Goal: Information Seeking & Learning: Find specific fact

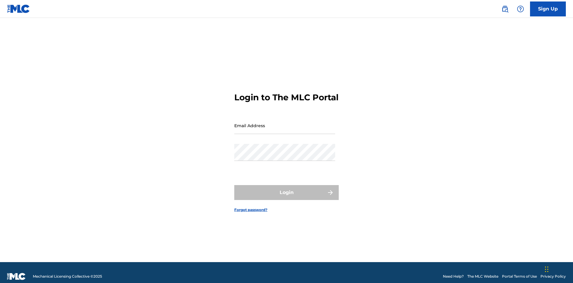
scroll to position [8, 0]
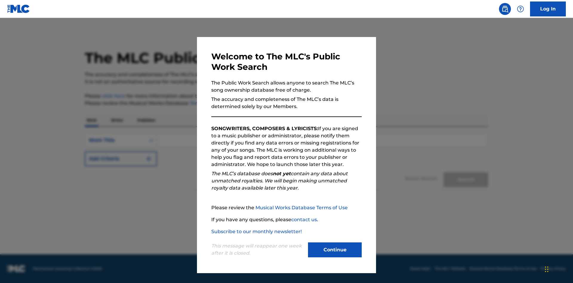
click at [335, 250] on button "Continue" at bounding box center [335, 249] width 54 height 15
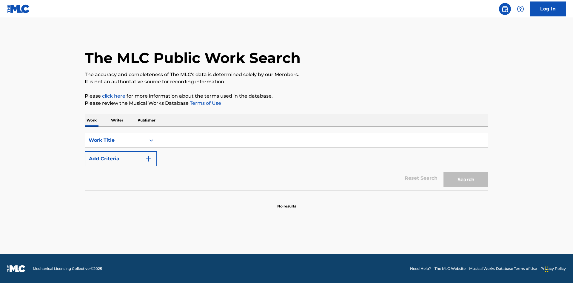
click at [322, 140] on input "Search Form" at bounding box center [322, 140] width 331 height 14
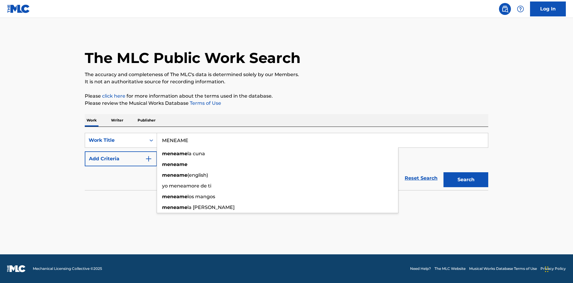
type input "MENEAME"
click at [466, 180] on button "Search" at bounding box center [466, 179] width 45 height 15
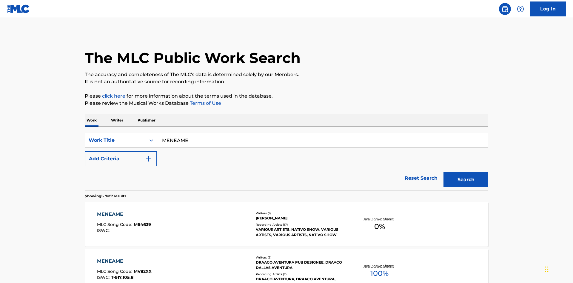
scroll to position [304, 0]
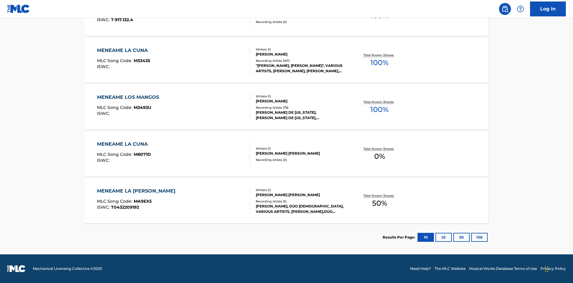
click at [471, 237] on button "100" at bounding box center [479, 237] width 16 height 9
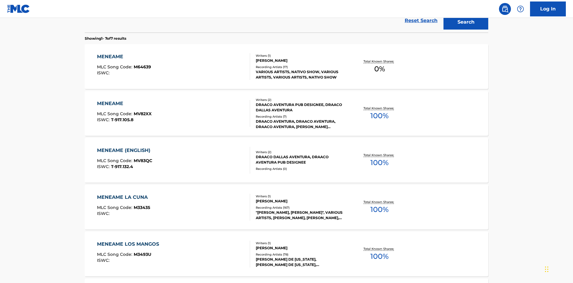
scroll to position [222, 0]
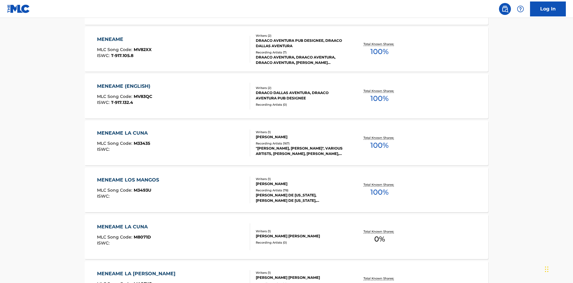
click at [124, 39] on div "MENEAME" at bounding box center [124, 39] width 55 height 7
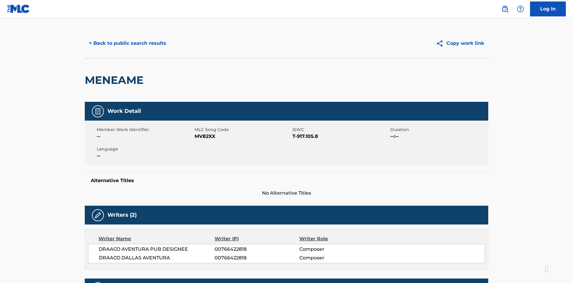
click at [127, 43] on button "< Back to public search results" at bounding box center [128, 43] width 86 height 15
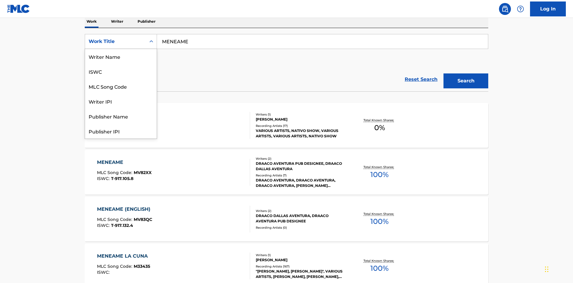
scroll to position [30, 0]
click at [121, 49] on div "ISWC" at bounding box center [121, 41] width 72 height 15
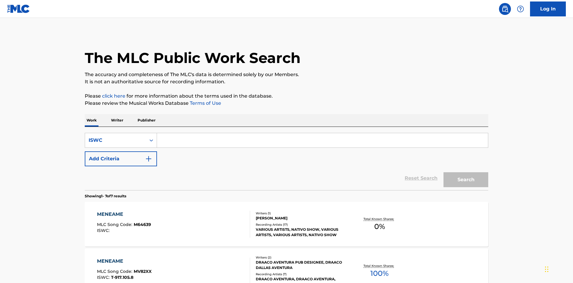
scroll to position [97, 0]
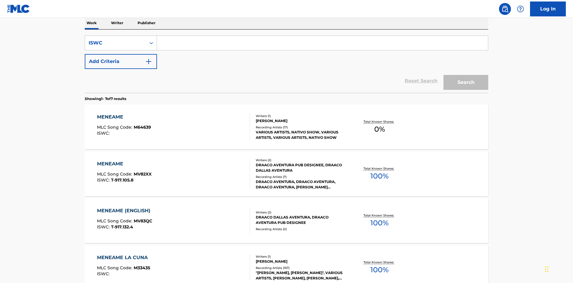
click at [322, 43] on input "Search Form" at bounding box center [322, 43] width 331 height 14
type input "T-917.105.8"
click at [466, 75] on button "Search" at bounding box center [466, 82] width 45 height 15
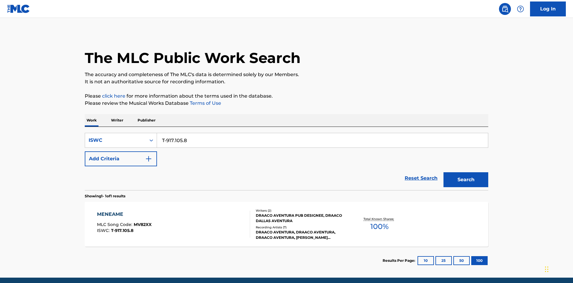
scroll to position [23, 0]
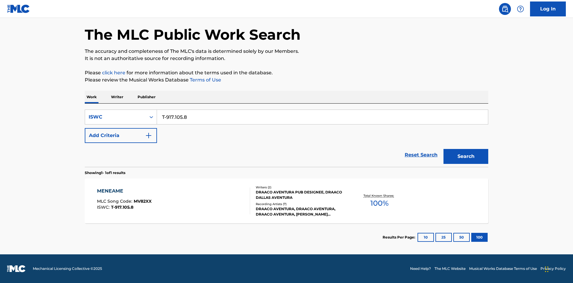
click at [124, 191] on div "MENEAME" at bounding box center [124, 190] width 55 height 7
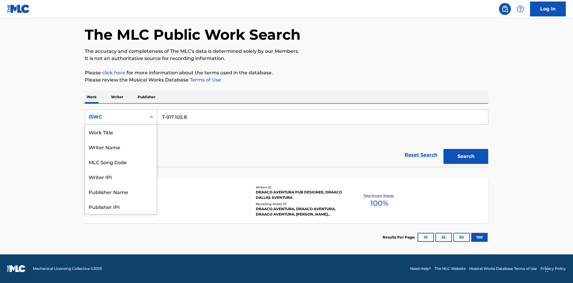
scroll to position [30, 0]
click at [121, 132] on div "MLC Song Code" at bounding box center [121, 131] width 72 height 15
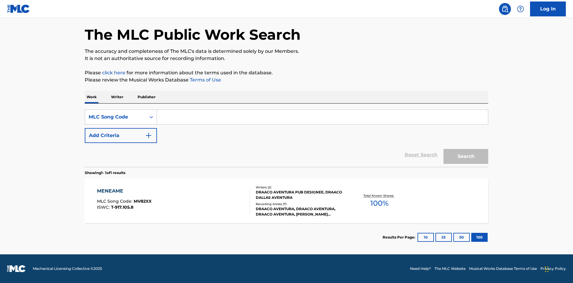
click at [322, 117] on input "Search Form" at bounding box center [322, 117] width 331 height 14
type input "MV82XX"
click at [466, 156] on button "Search" at bounding box center [466, 156] width 45 height 15
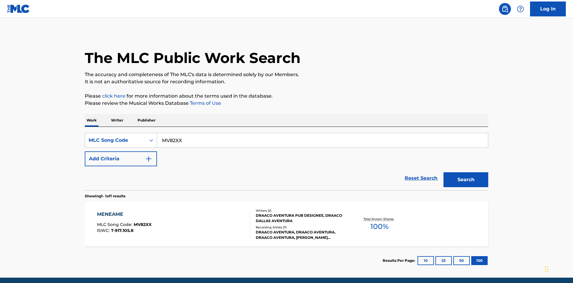
scroll to position [23, 0]
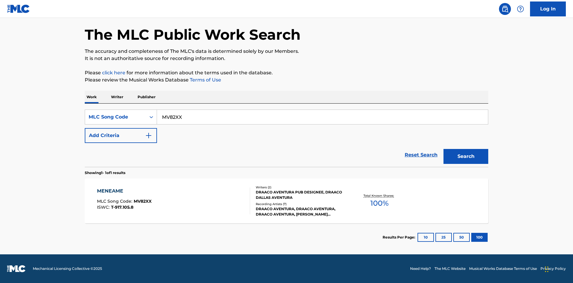
click at [124, 191] on div "MENEAME" at bounding box center [124, 190] width 55 height 7
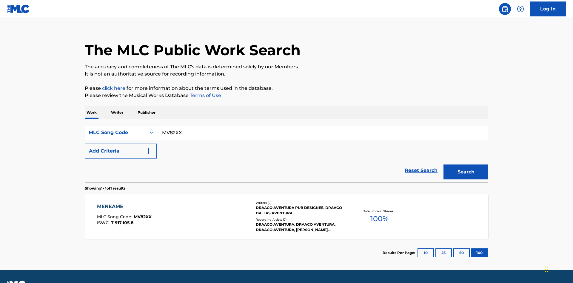
click at [116, 129] on div "MLC Song Code" at bounding box center [116, 132] width 54 height 7
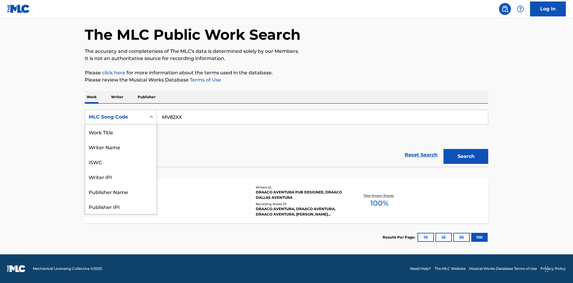
scroll to position [30, 0]
click at [121, 124] on div "Writer Name" at bounding box center [121, 117] width 72 height 15
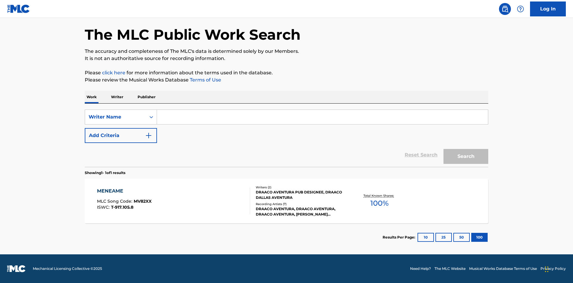
scroll to position [0, 0]
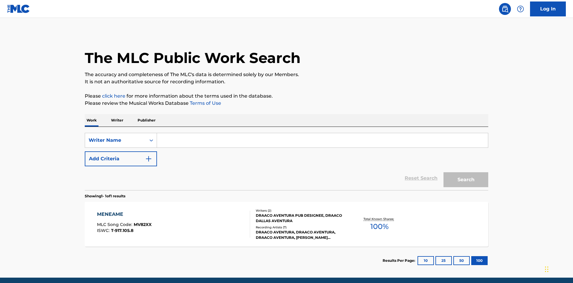
click at [322, 133] on input "Search Form" at bounding box center [322, 140] width 331 height 14
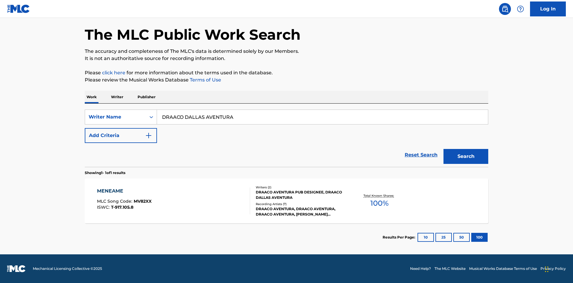
type input "DRAACO DALLAS AVENTURA"
click at [466, 156] on button "Search" at bounding box center [466, 156] width 45 height 15
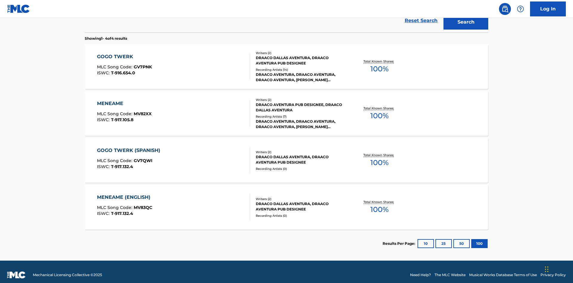
scroll to position [164, 0]
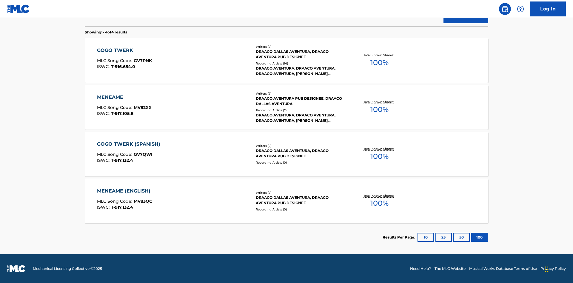
click at [124, 97] on div "MENEAME" at bounding box center [124, 97] width 55 height 7
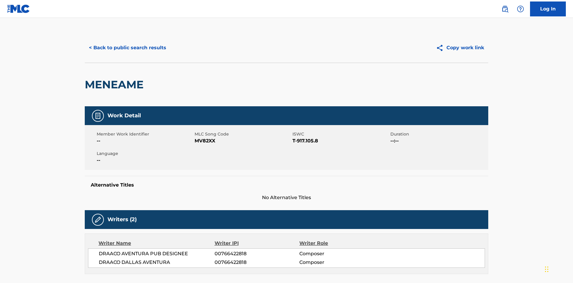
scroll to position [101, 0]
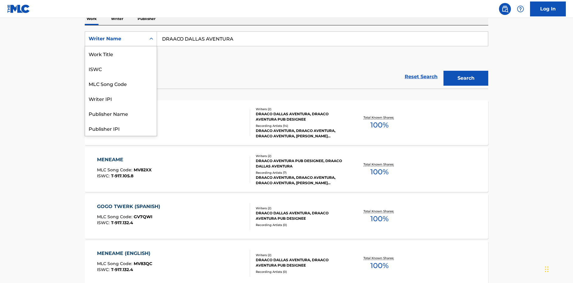
scroll to position [99, 0]
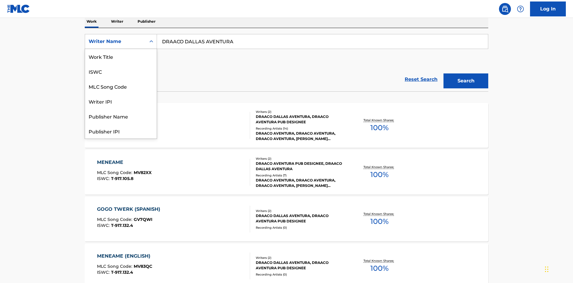
click at [121, 94] on div "Writer IPI" at bounding box center [121, 101] width 72 height 15
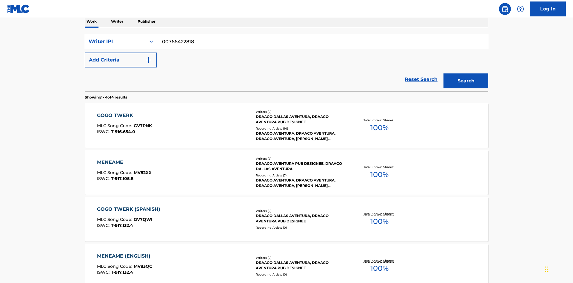
type input "00766422818"
click at [466, 73] on button "Search" at bounding box center [466, 80] width 45 height 15
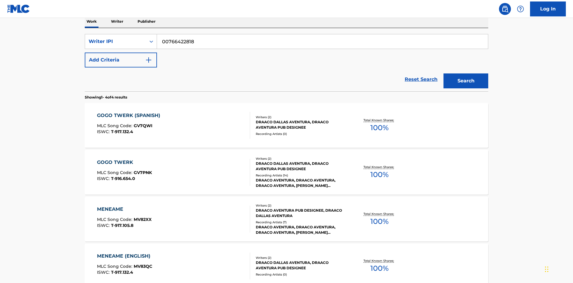
click at [124, 206] on div "MENEAME" at bounding box center [124, 209] width 55 height 7
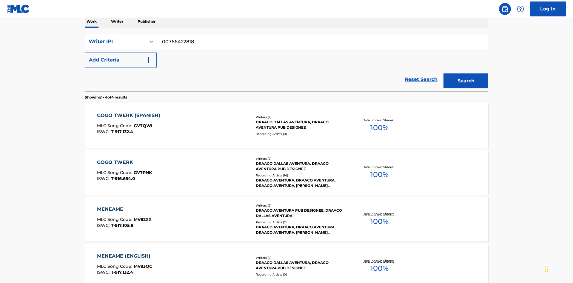
click at [116, 41] on div "Writer IPI" at bounding box center [116, 41] width 54 height 7
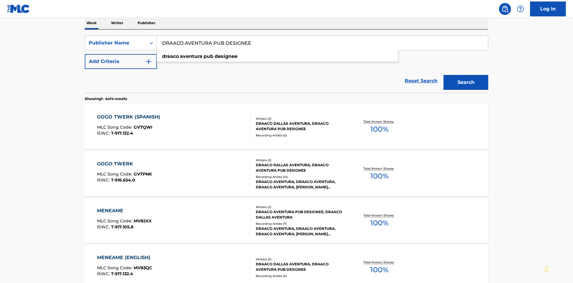
type input "DRAACO AVENTURA PUB DESIGNEE"
click at [466, 75] on button "Search" at bounding box center [466, 82] width 45 height 15
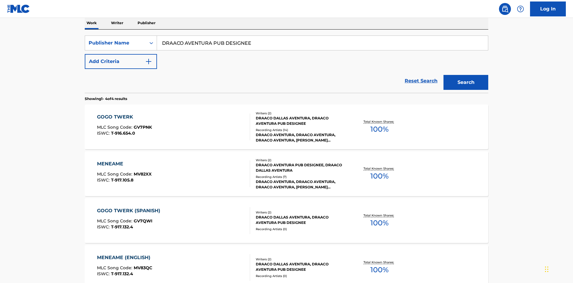
click at [124, 160] on div "MENEAME" at bounding box center [124, 163] width 55 height 7
click at [116, 41] on div "Publisher Name" at bounding box center [116, 42] width 54 height 7
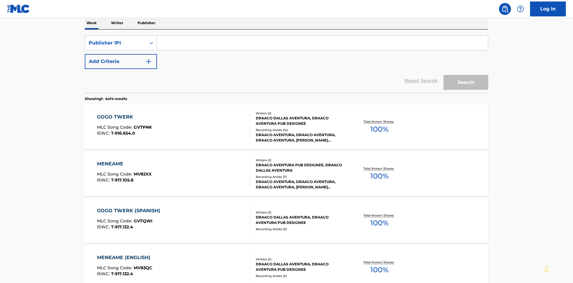
click at [322, 43] on input "Search Form" at bounding box center [322, 43] width 331 height 14
type input "00766422818"
click at [466, 75] on button "Search" at bounding box center [466, 82] width 45 height 15
